Goal: Information Seeking & Learning: Learn about a topic

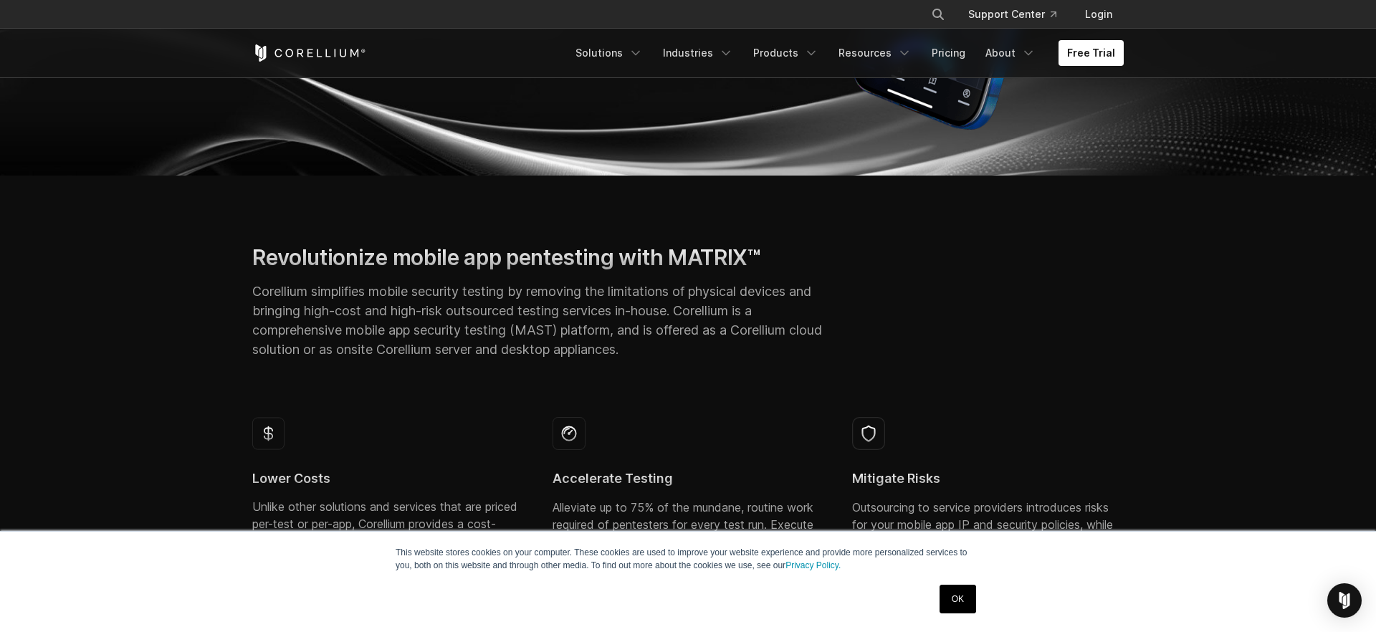
scroll to position [388, 0]
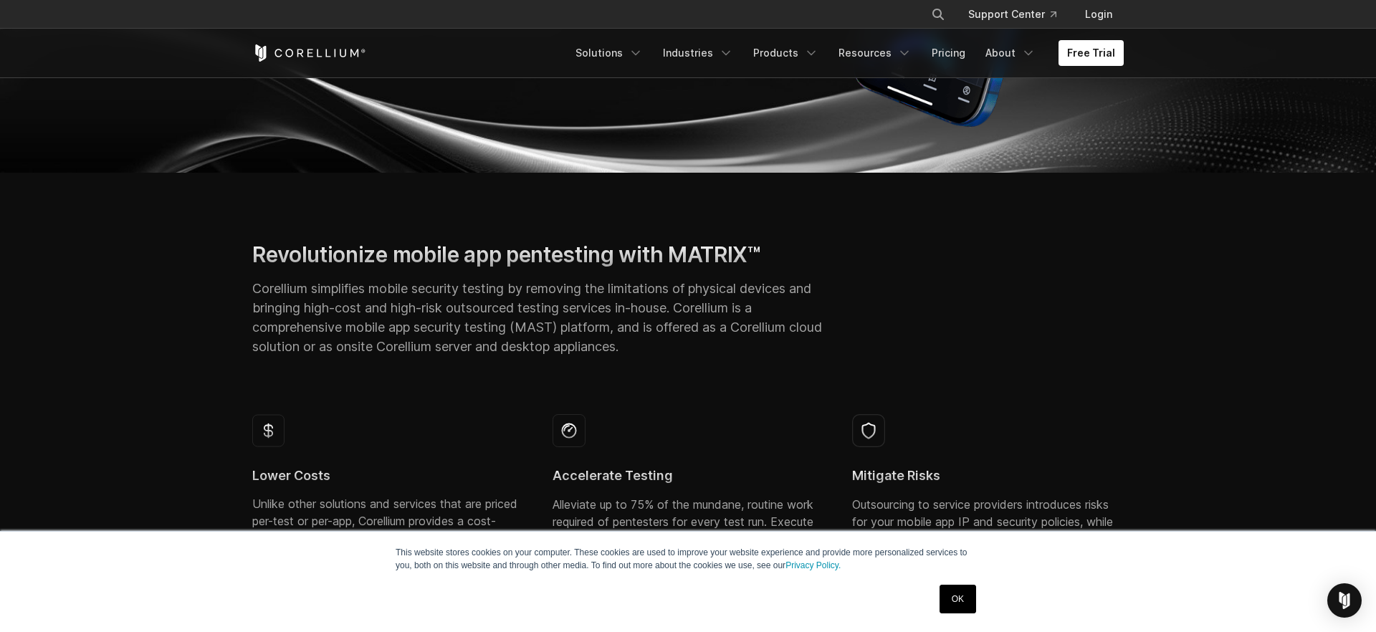
click at [957, 591] on link "OK" at bounding box center [957, 599] width 37 height 29
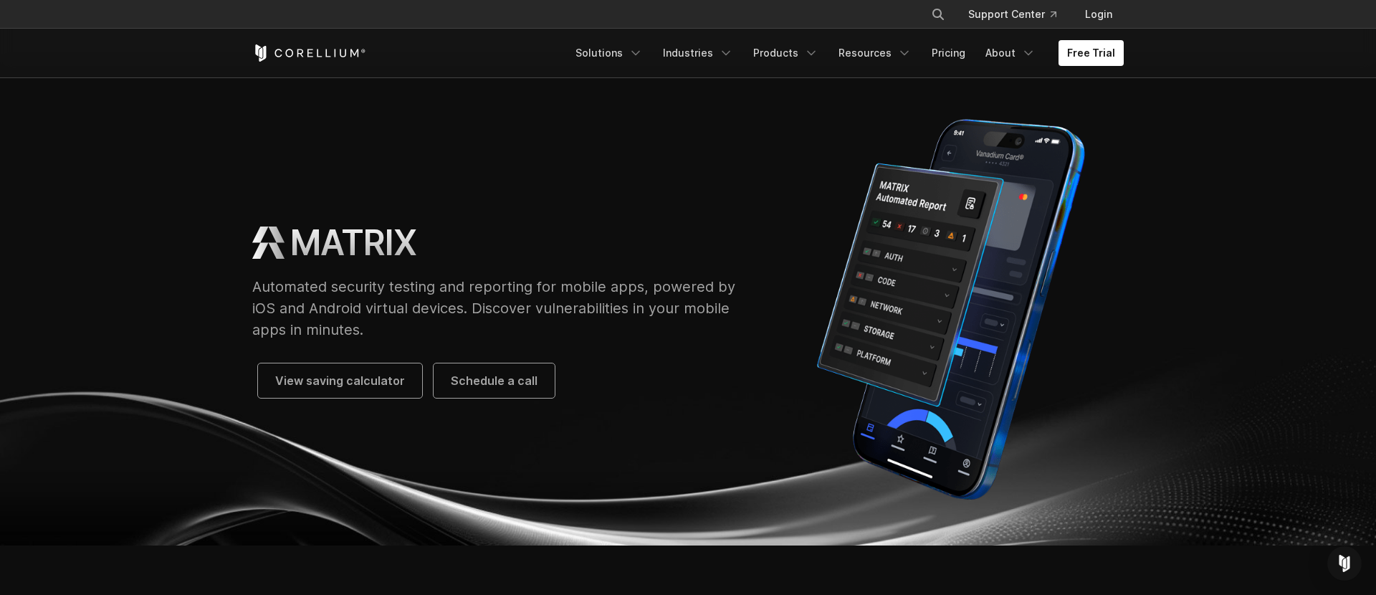
scroll to position [23, 0]
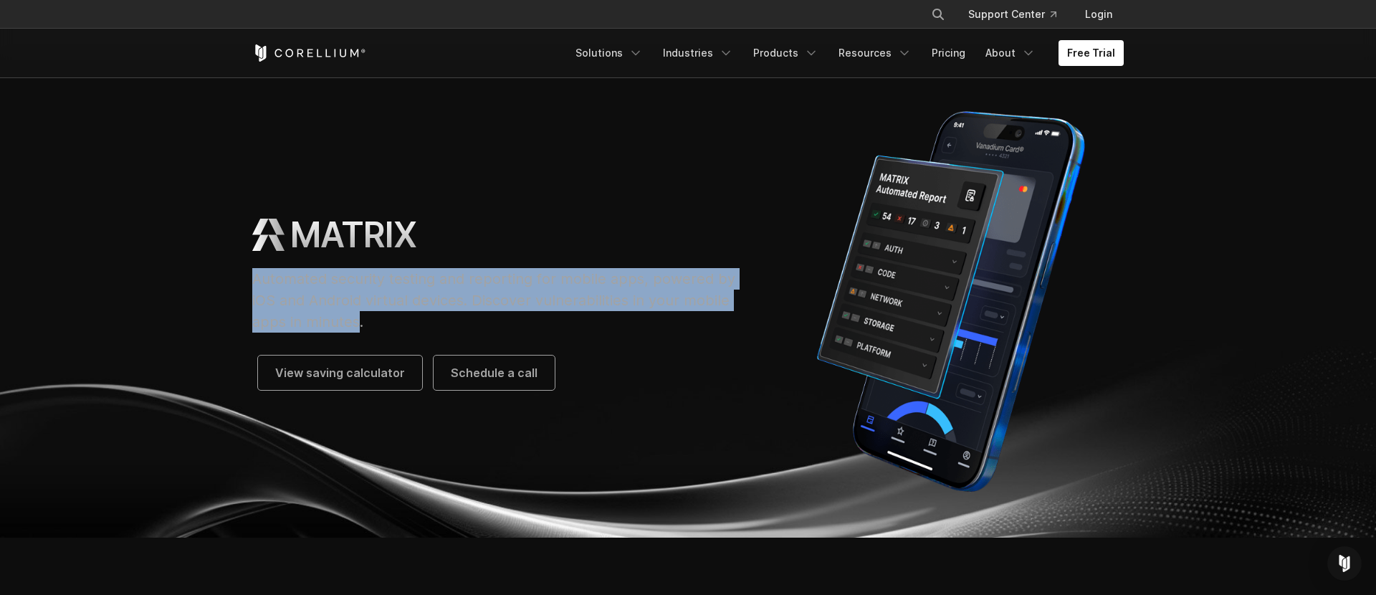
drag, startPoint x: 358, startPoint y: 326, endPoint x: 216, endPoint y: 277, distance: 150.7
click at [216, 277] on section "MATRIX Automated security testing and reporting for mobile apps, powered by iOS…" at bounding box center [688, 295] width 1376 height 483
click at [327, 300] on p "Automated security testing and reporting for mobile apps, powered by iOS and An…" at bounding box center [500, 300] width 497 height 64
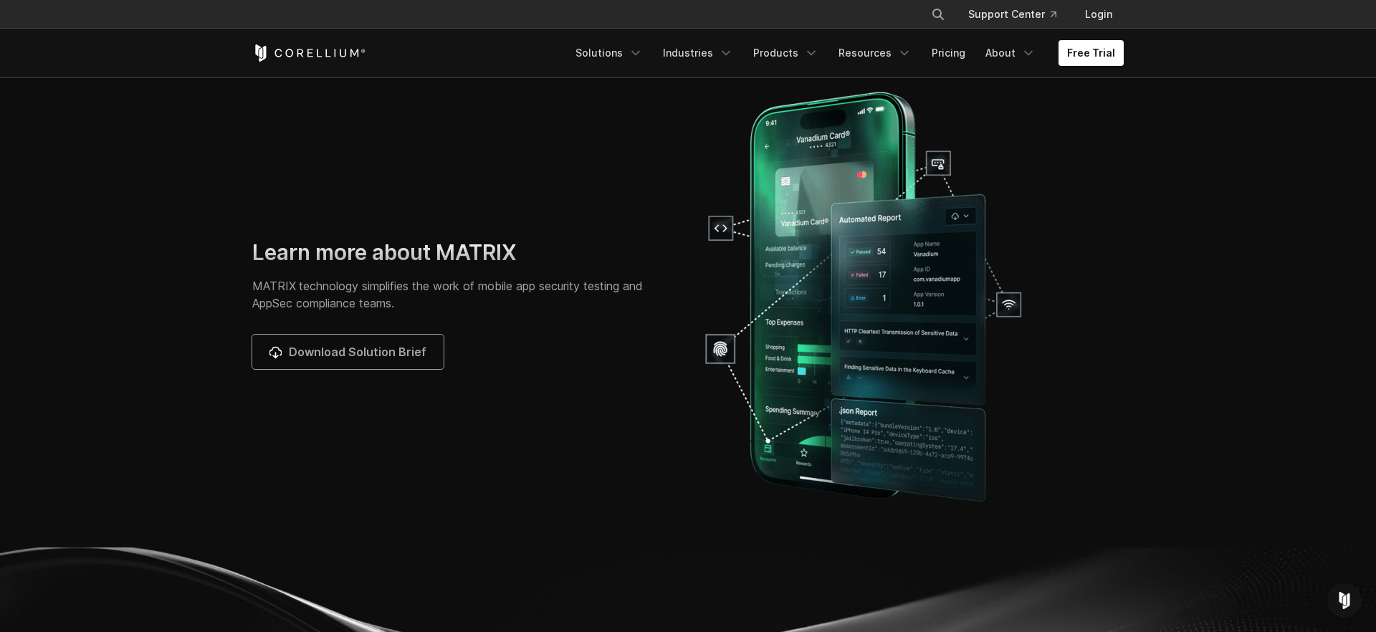
scroll to position [4494, 0]
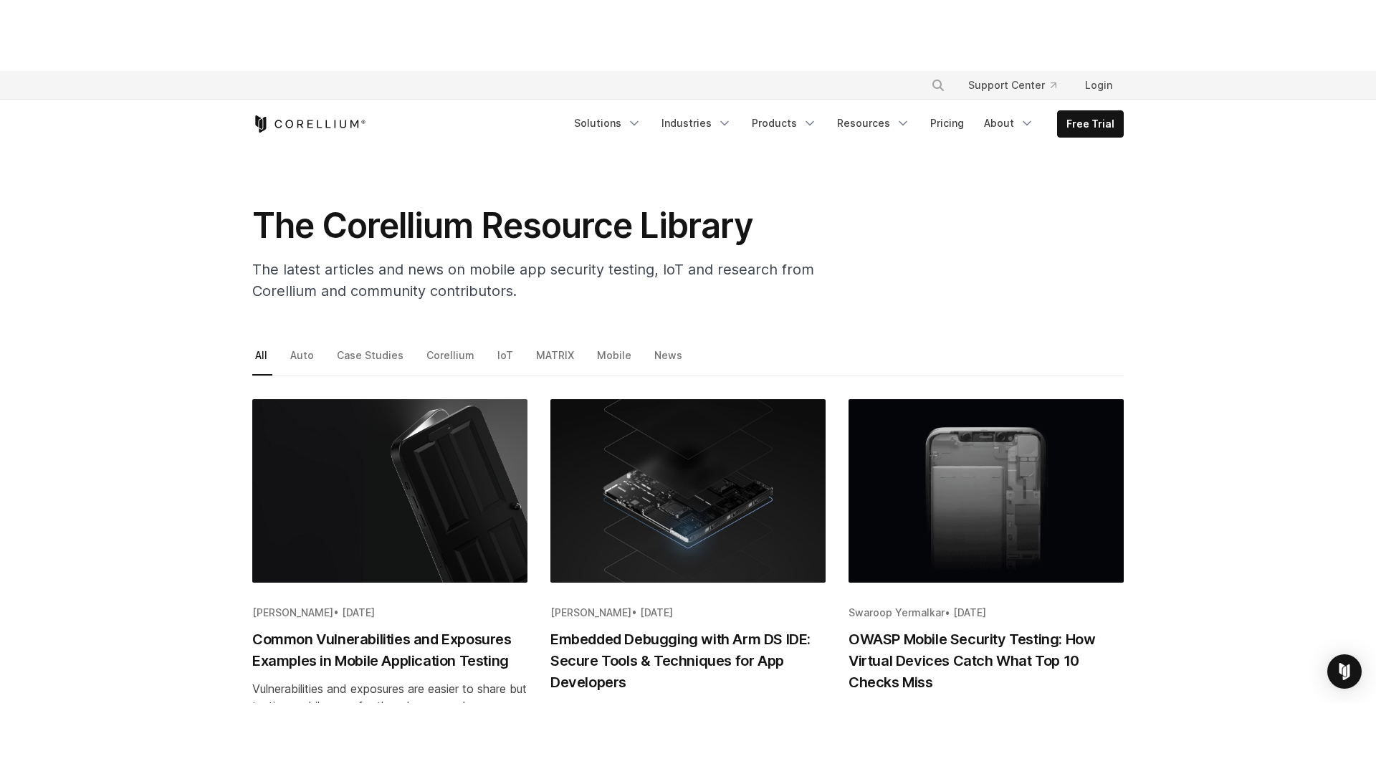
scroll to position [32, 0]
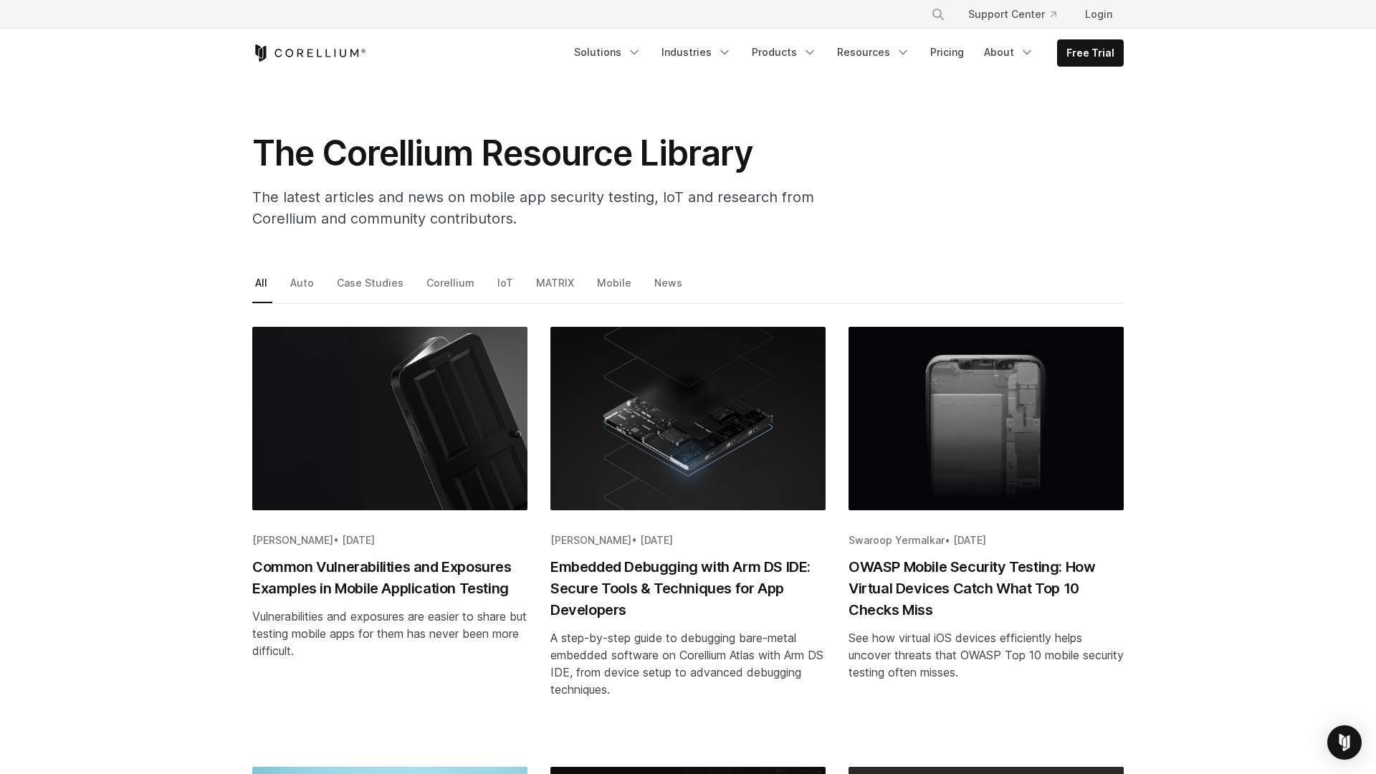
click at [868, 105] on section "The Corellium Resource Library The latest articles and news on mobile app secur…" at bounding box center [688, 143] width 1376 height 195
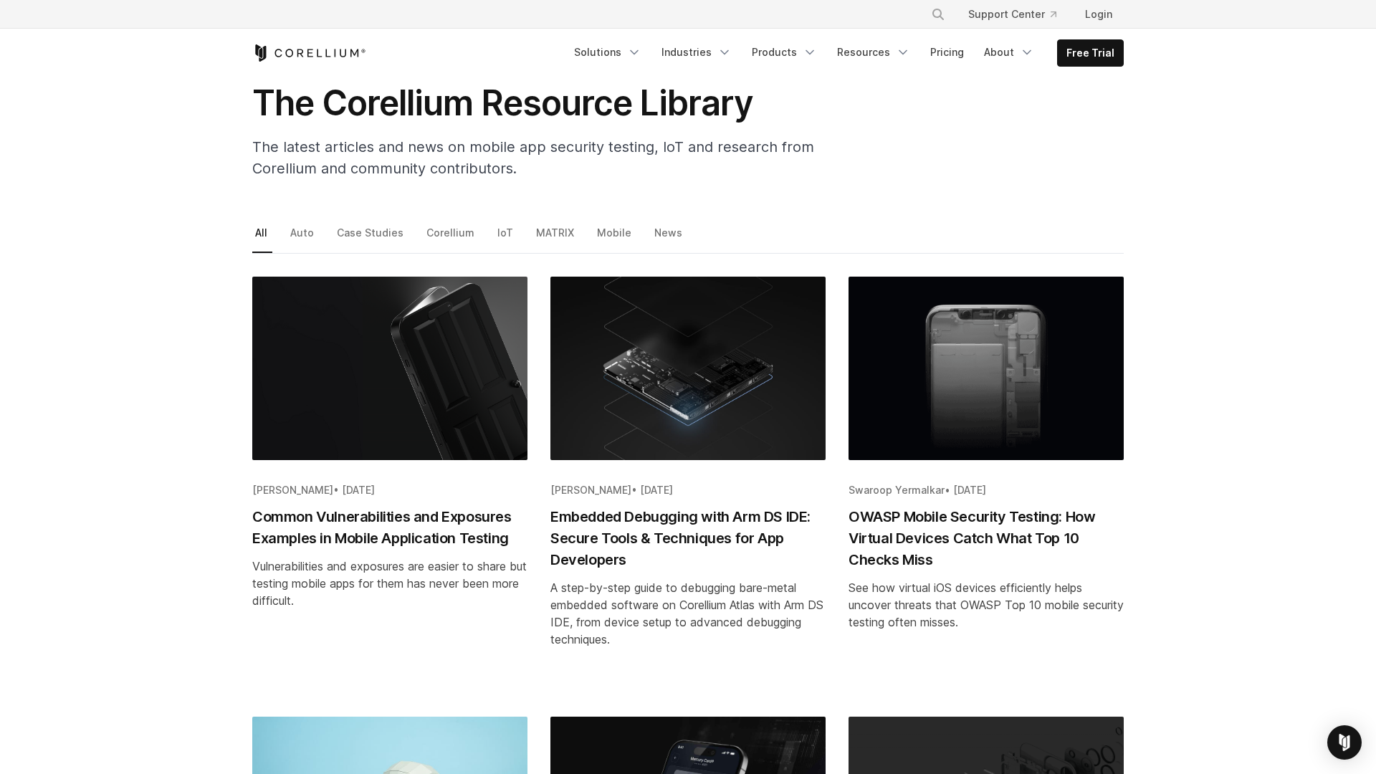
scroll to position [44, 0]
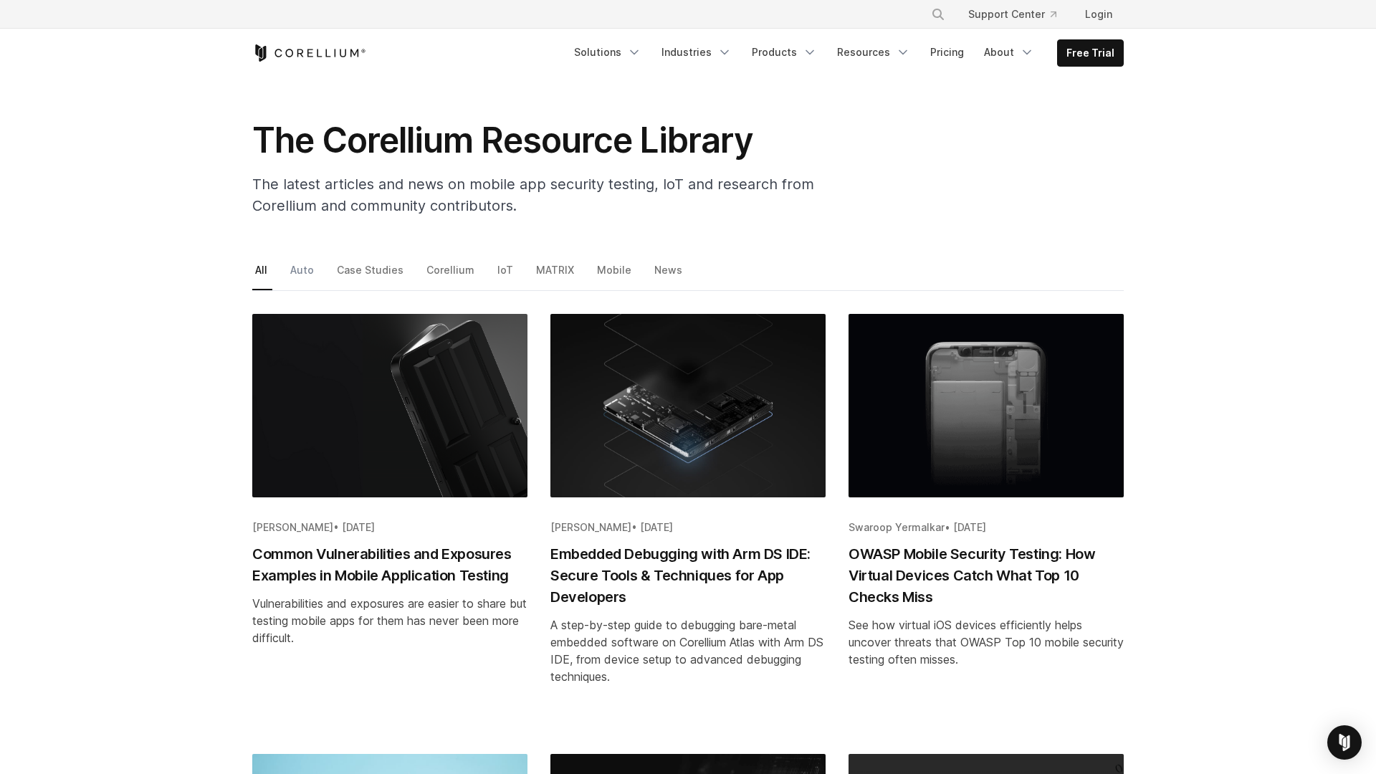
click at [298, 272] on link "Auto" at bounding box center [303, 275] width 32 height 30
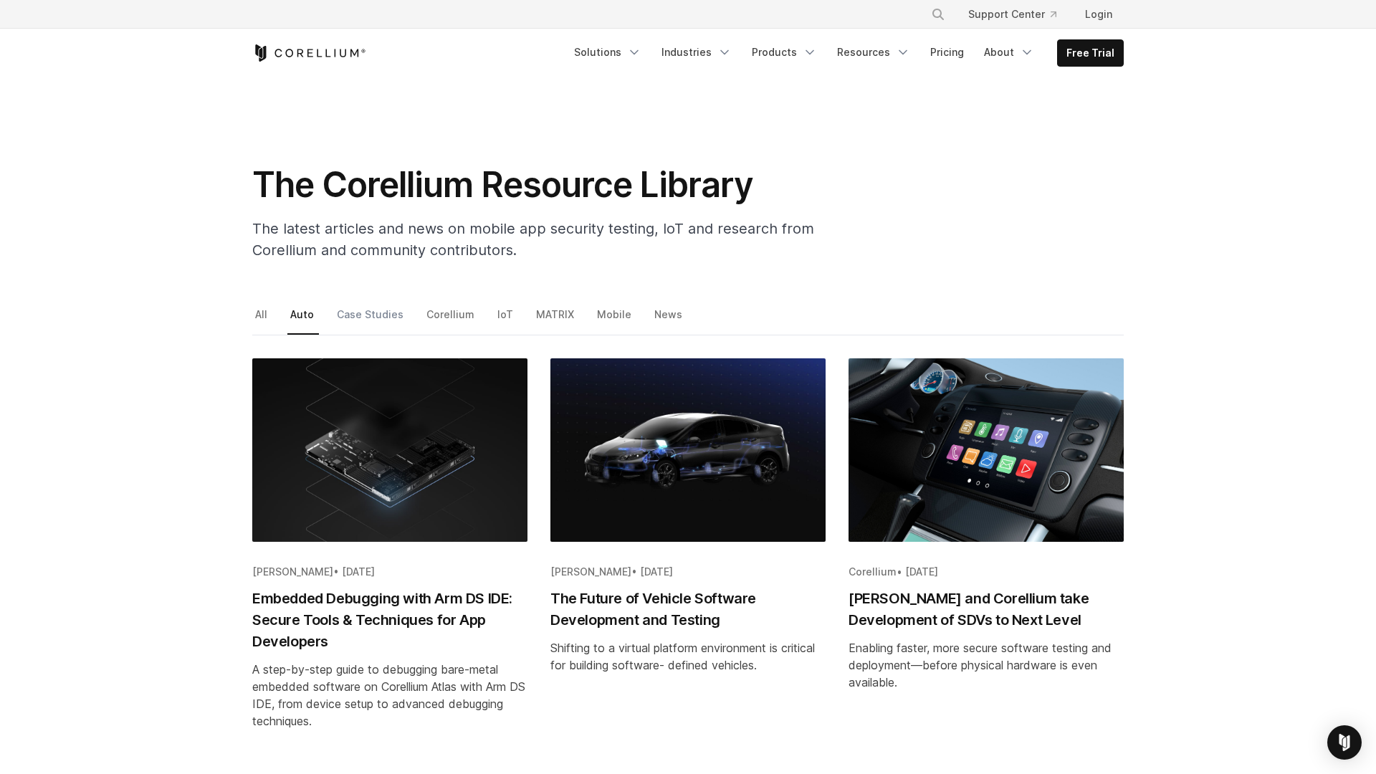
click at [372, 320] on link "Case Studies" at bounding box center [371, 320] width 75 height 30
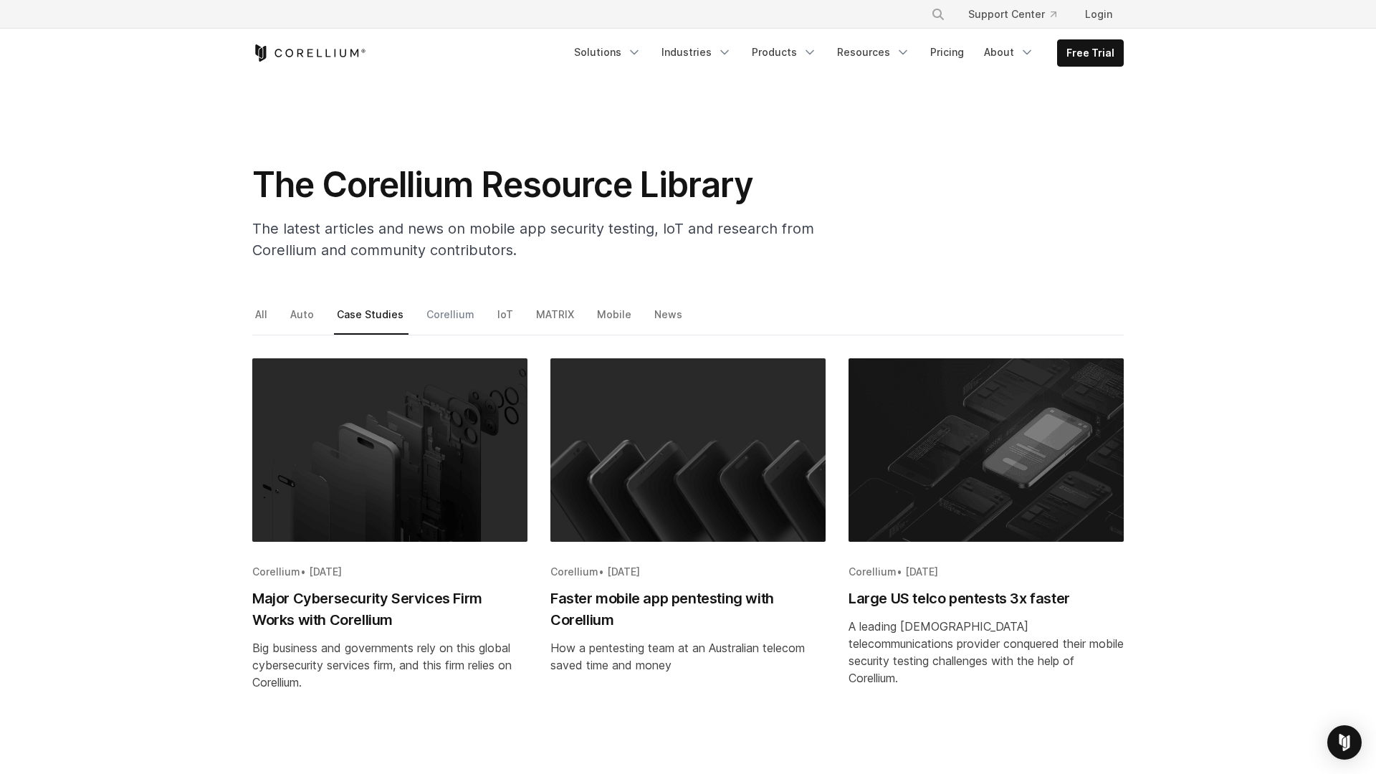
click at [439, 318] on link "Corellium" at bounding box center [451, 320] width 56 height 30
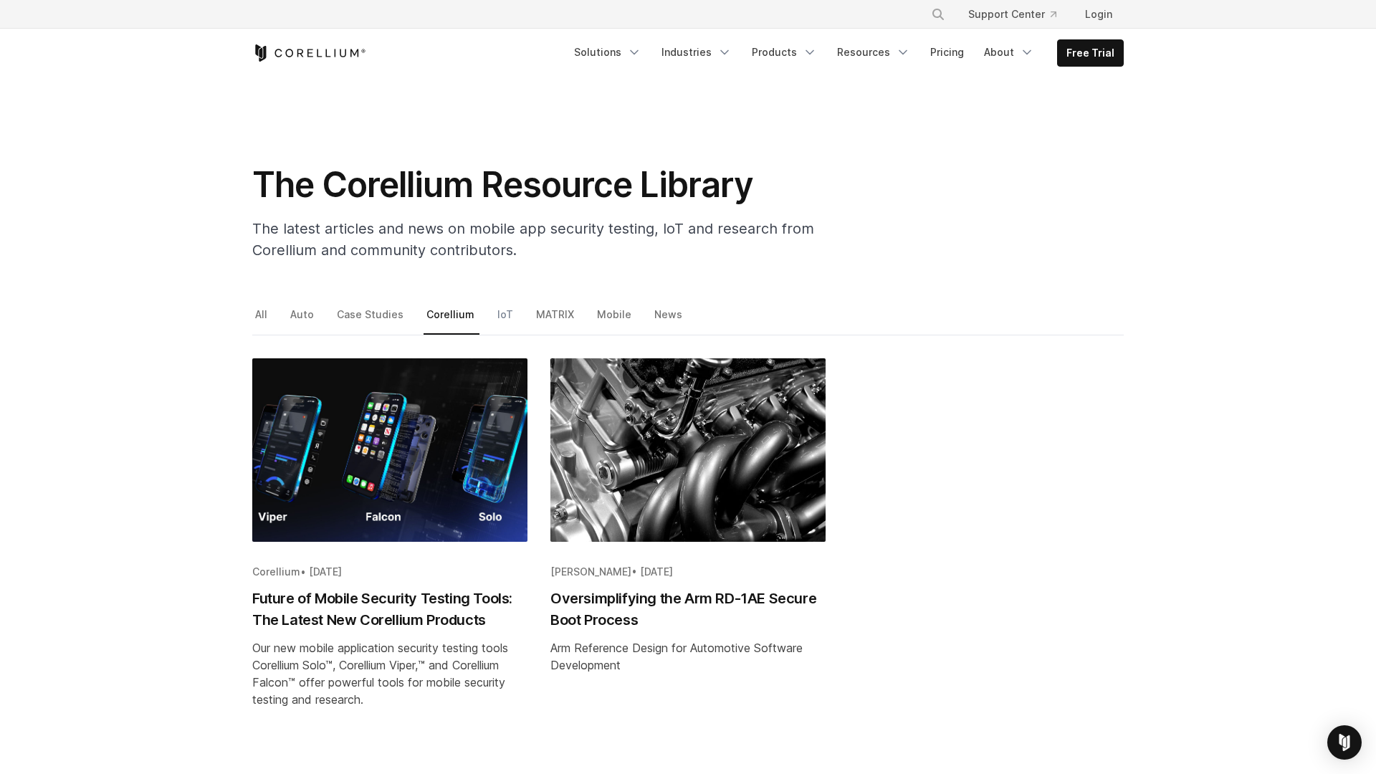
click at [499, 317] on link "IoT" at bounding box center [506, 320] width 24 height 30
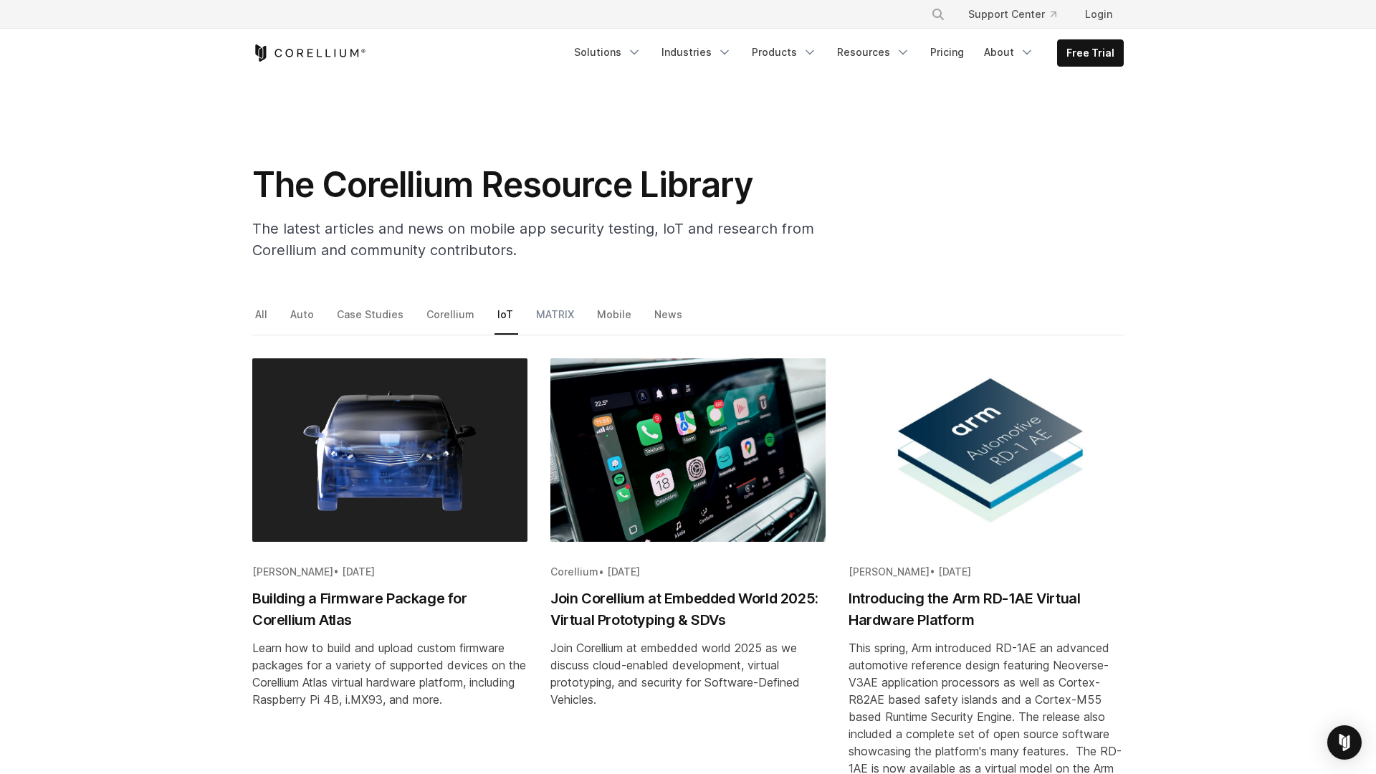
click at [549, 320] on link "MATRIX" at bounding box center [556, 320] width 46 height 30
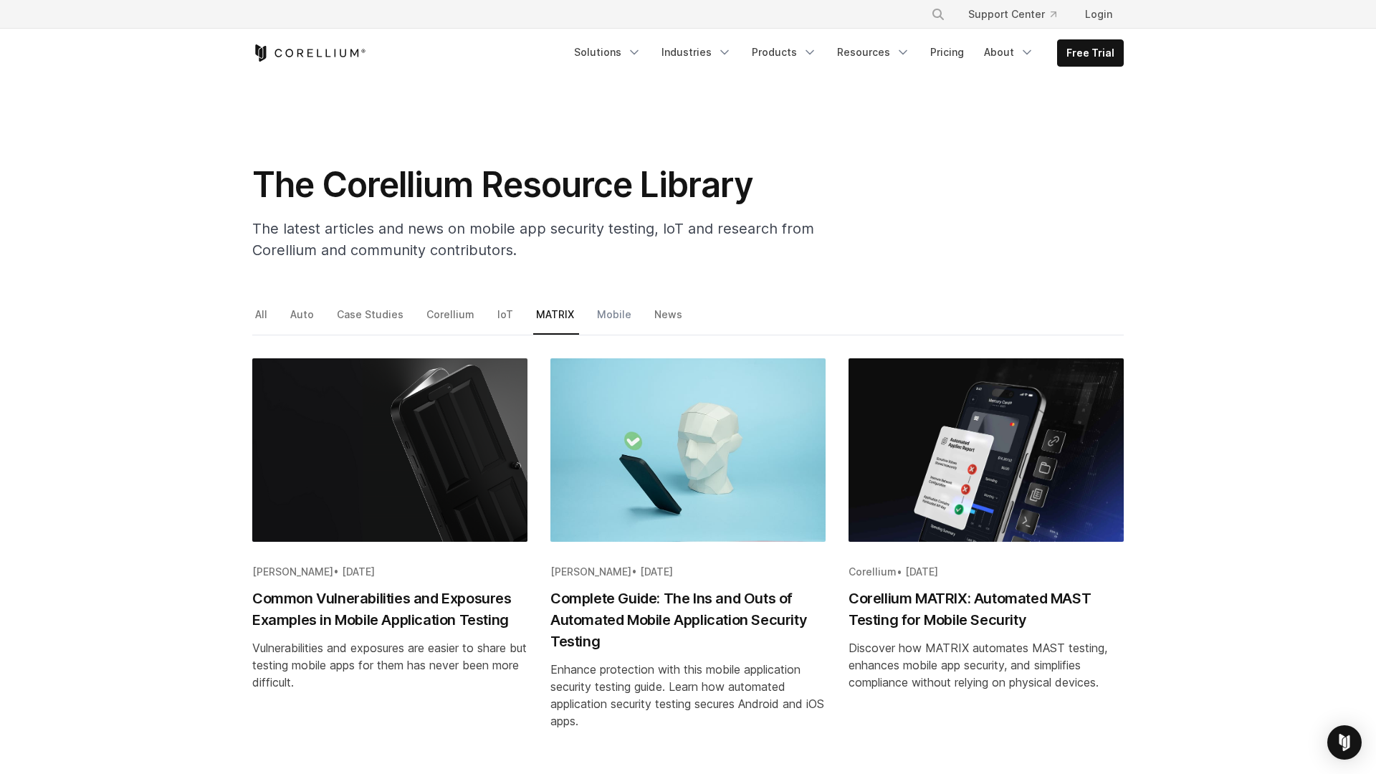
click at [595, 319] on link "Mobile" at bounding box center [615, 320] width 42 height 30
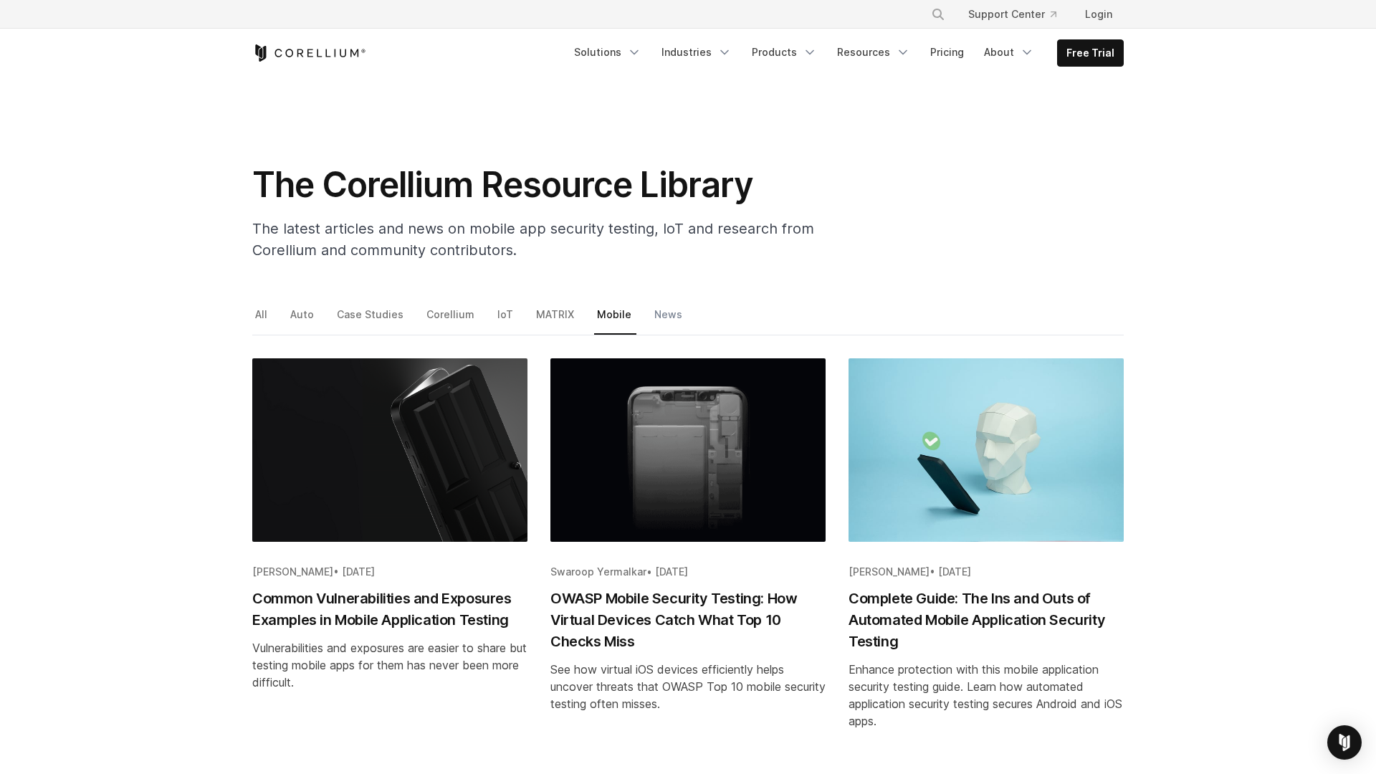
click at [654, 319] on link "News" at bounding box center [669, 320] width 36 height 30
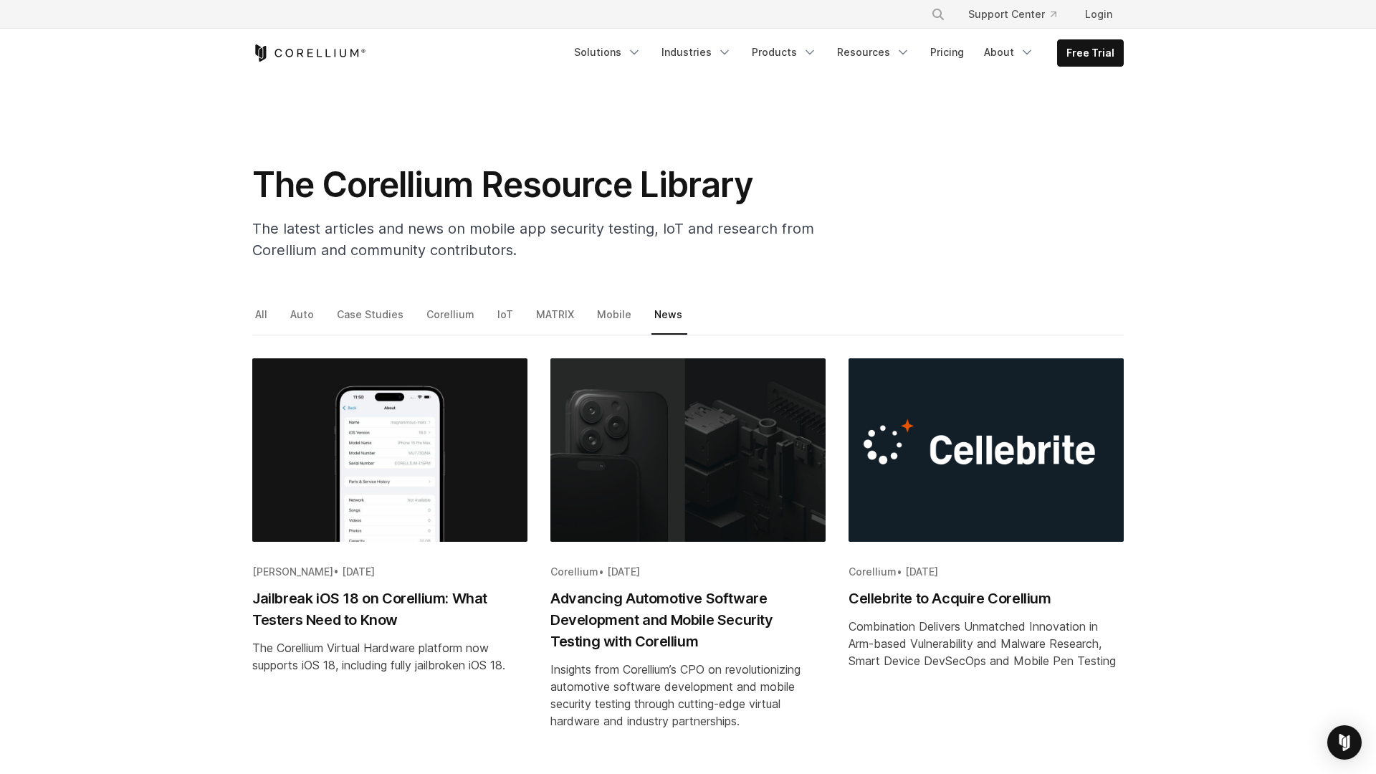
click at [262, 314] on link "All" at bounding box center [262, 320] width 20 height 30
